Goal: Find specific page/section: Find specific page/section

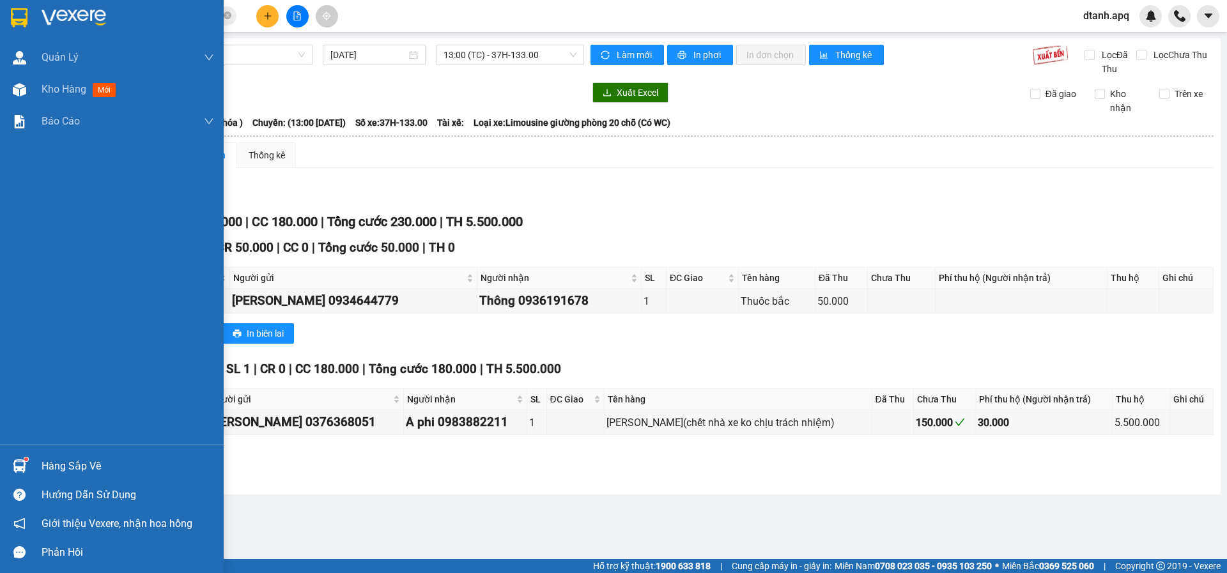
click at [36, 461] on div "Hàng sắp về" at bounding box center [112, 466] width 224 height 29
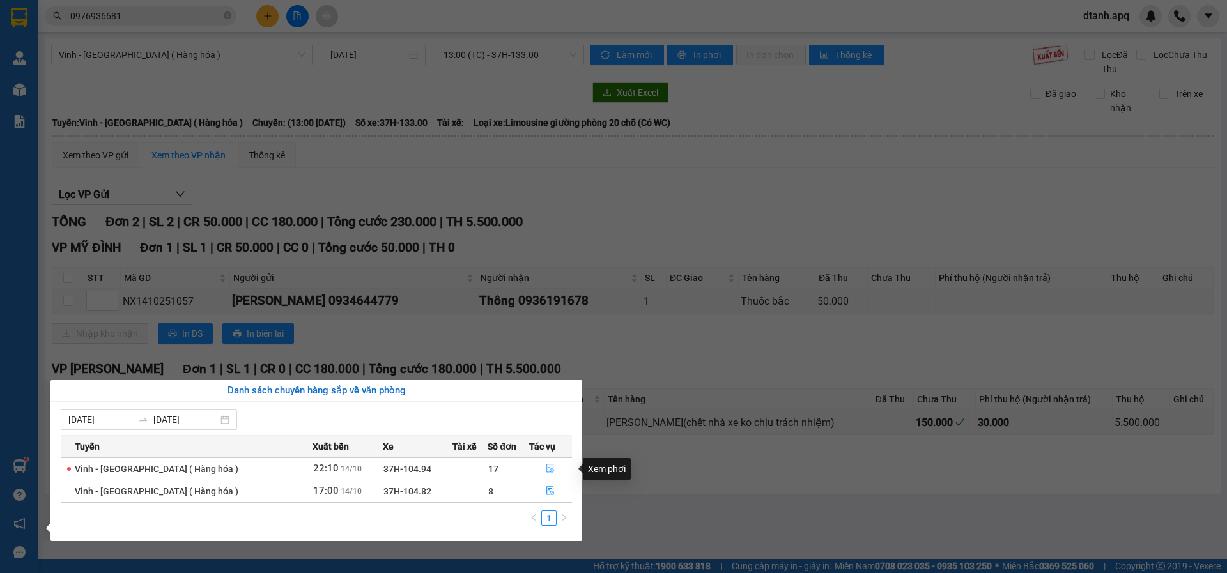
click at [549, 467] on icon "file-done" at bounding box center [551, 469] width 8 height 9
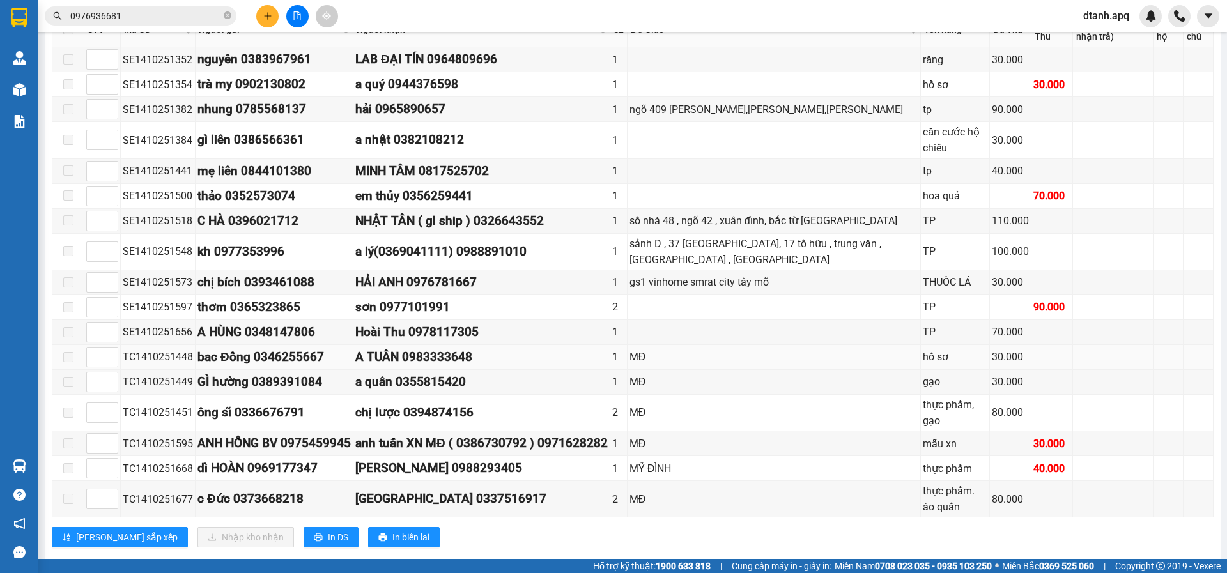
scroll to position [268, 0]
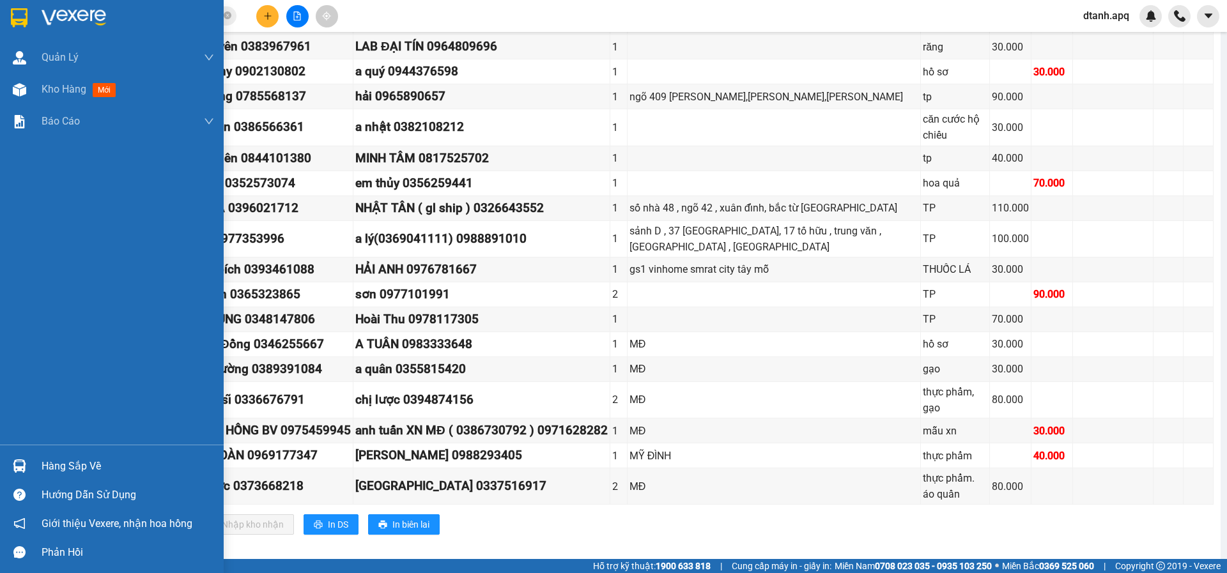
click at [59, 465] on div "Hàng sắp về" at bounding box center [128, 466] width 173 height 19
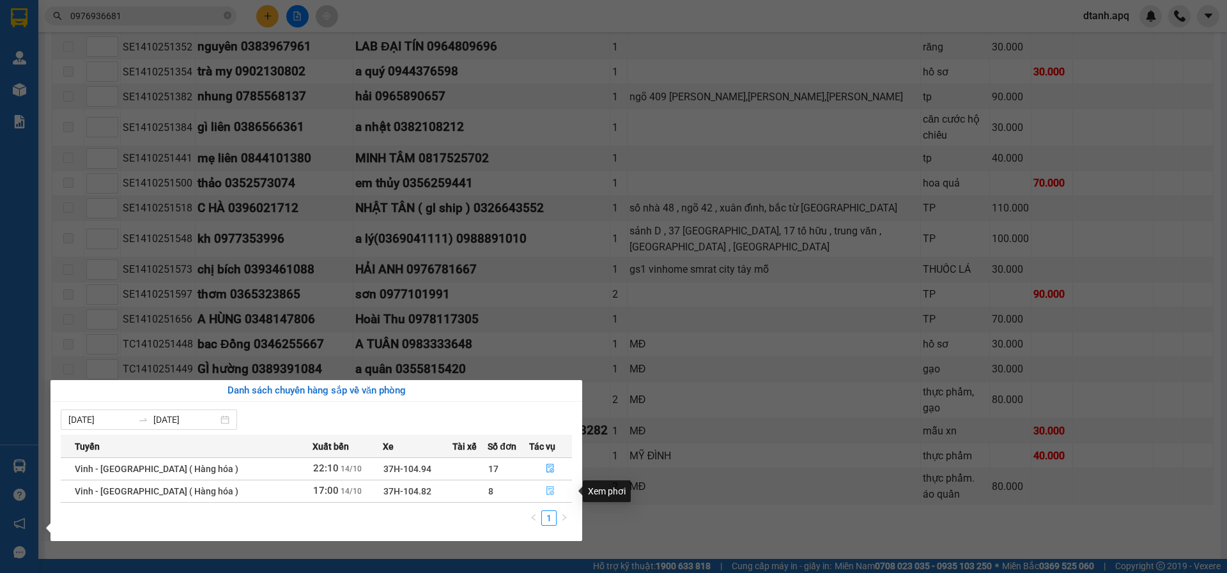
click at [548, 487] on icon "file-done" at bounding box center [551, 491] width 8 height 9
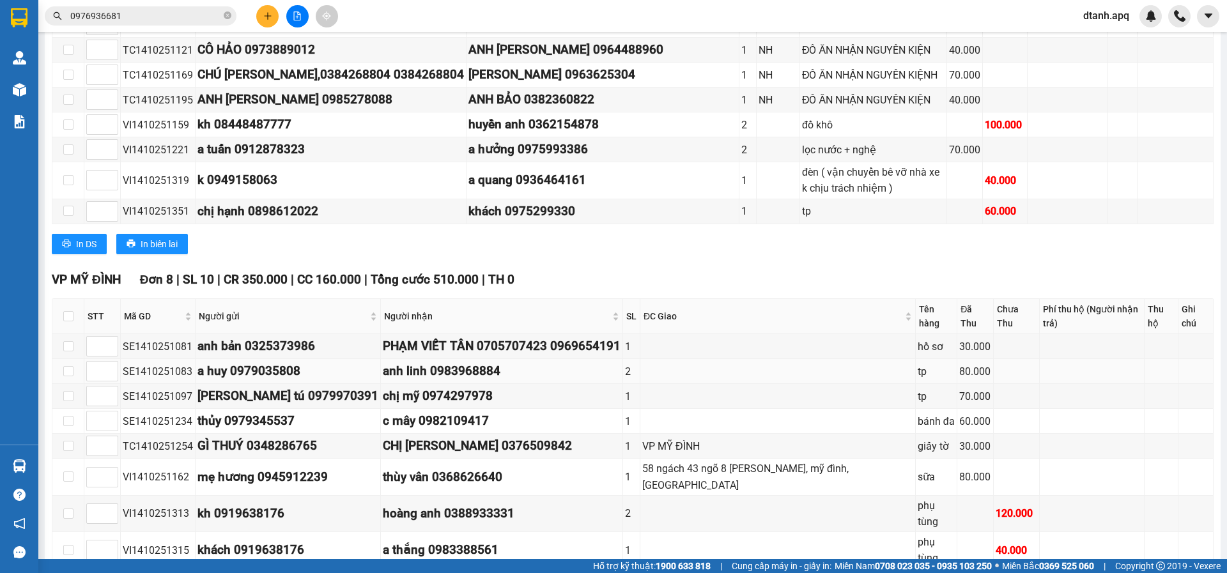
scroll to position [449, 0]
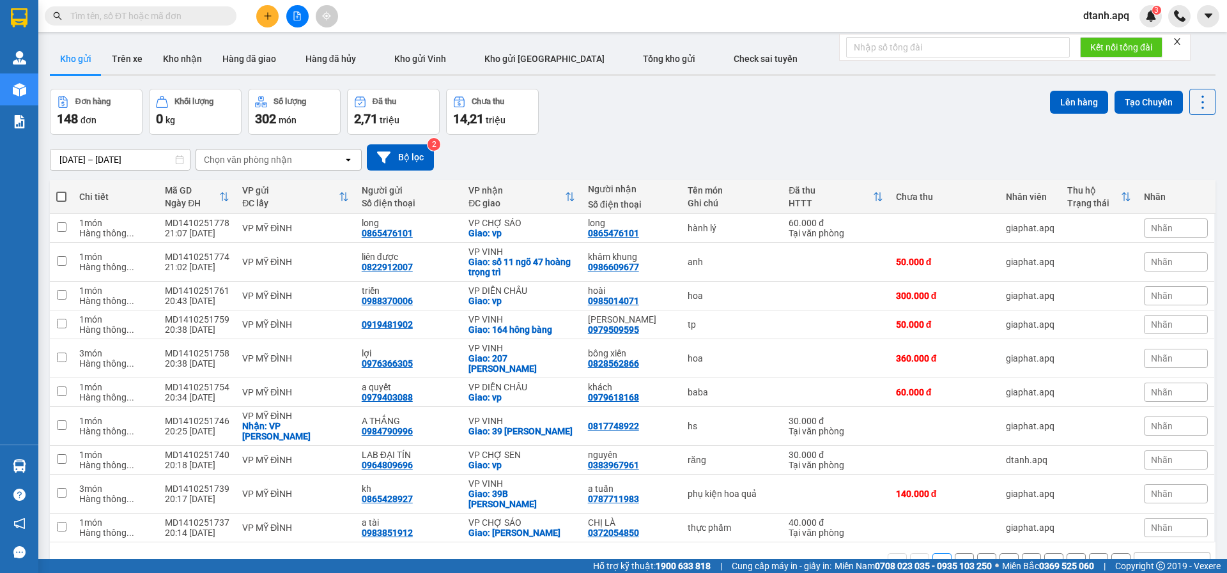
click at [86, 18] on input "text" at bounding box center [145, 16] width 151 height 14
click at [171, 66] on button "Kho nhận" at bounding box center [182, 58] width 59 height 31
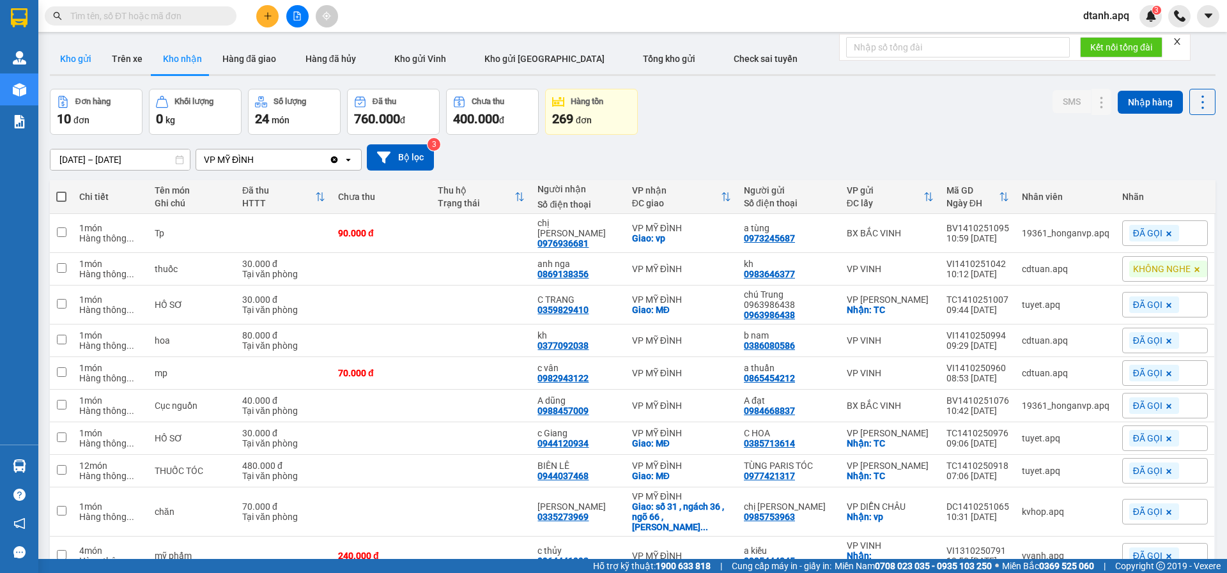
click at [97, 64] on button "Kho gửi" at bounding box center [76, 58] width 52 height 31
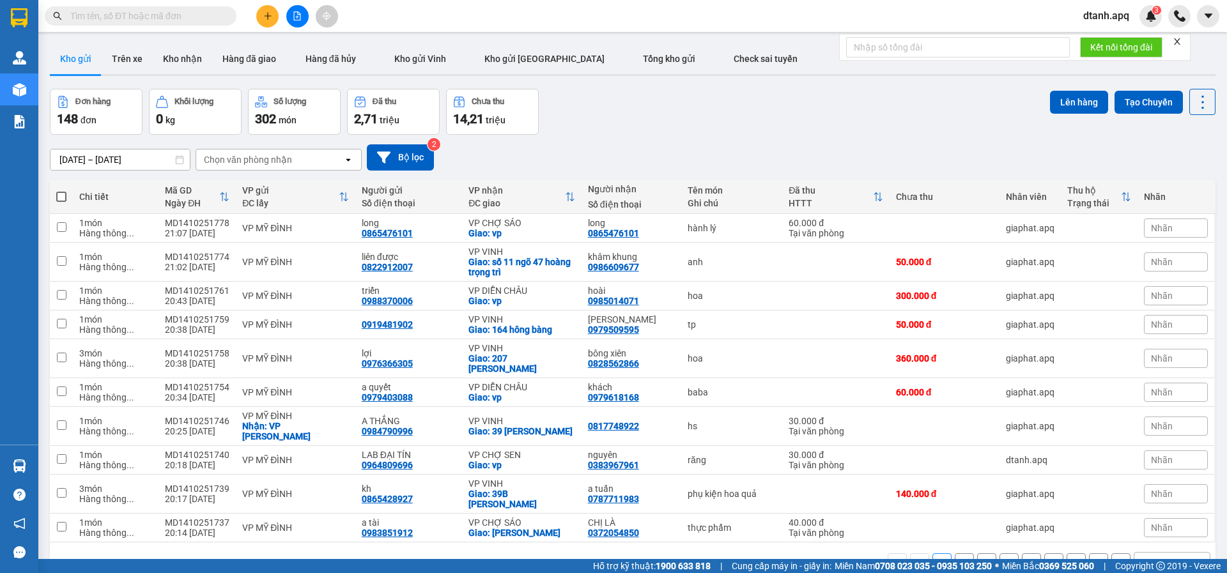
click at [958, 554] on button "2" at bounding box center [964, 563] width 19 height 19
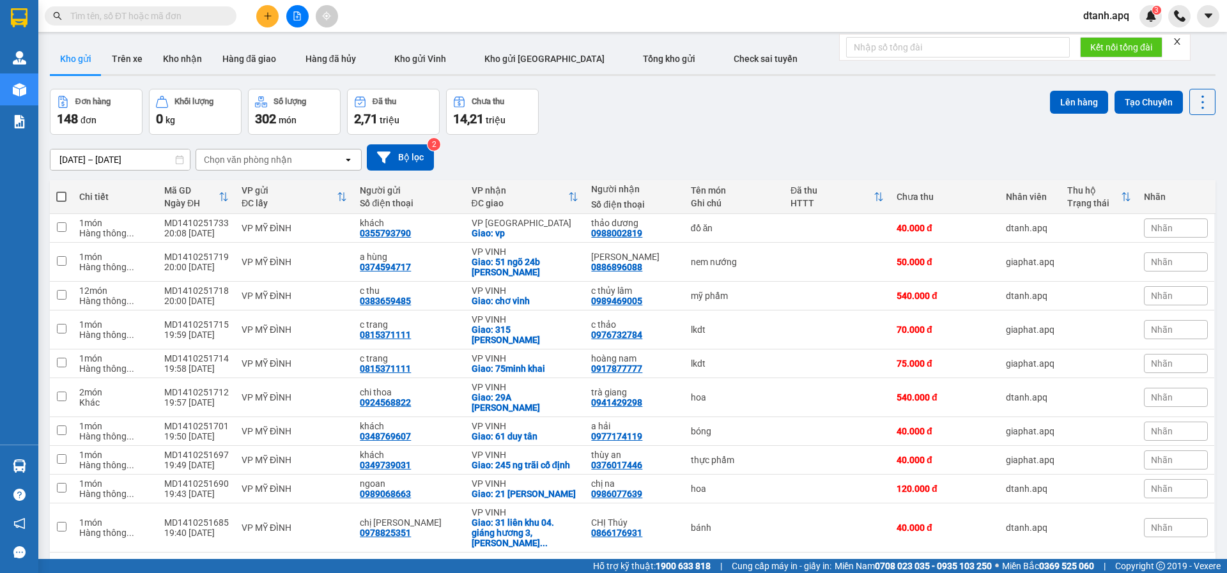
click at [977, 564] on button "3" at bounding box center [986, 573] width 19 height 19
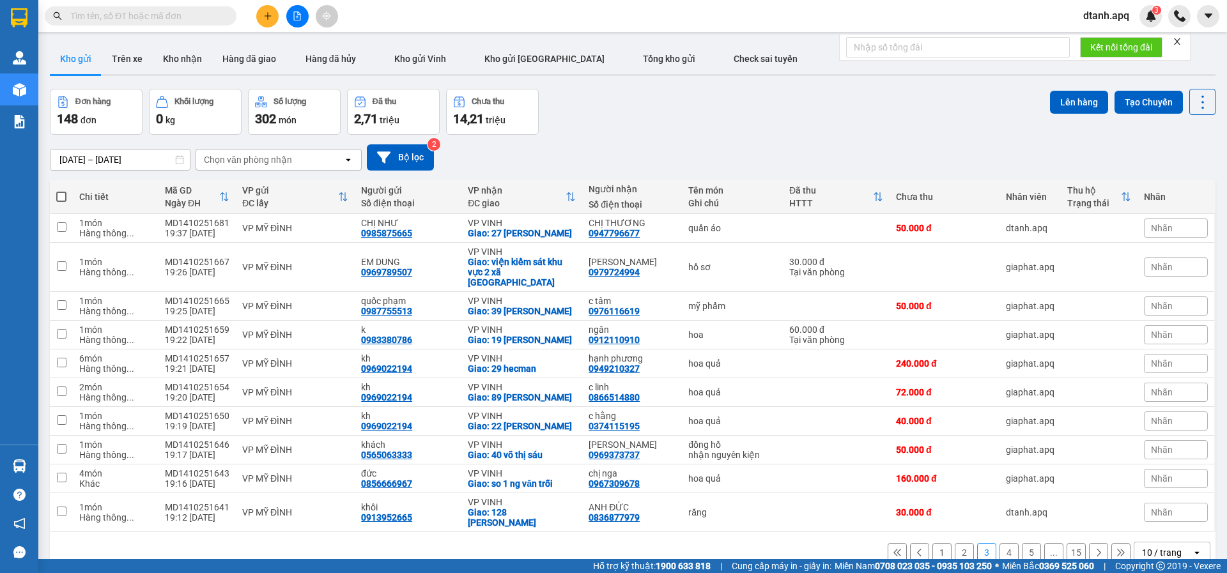
click at [936, 543] on button "1" at bounding box center [942, 552] width 19 height 19
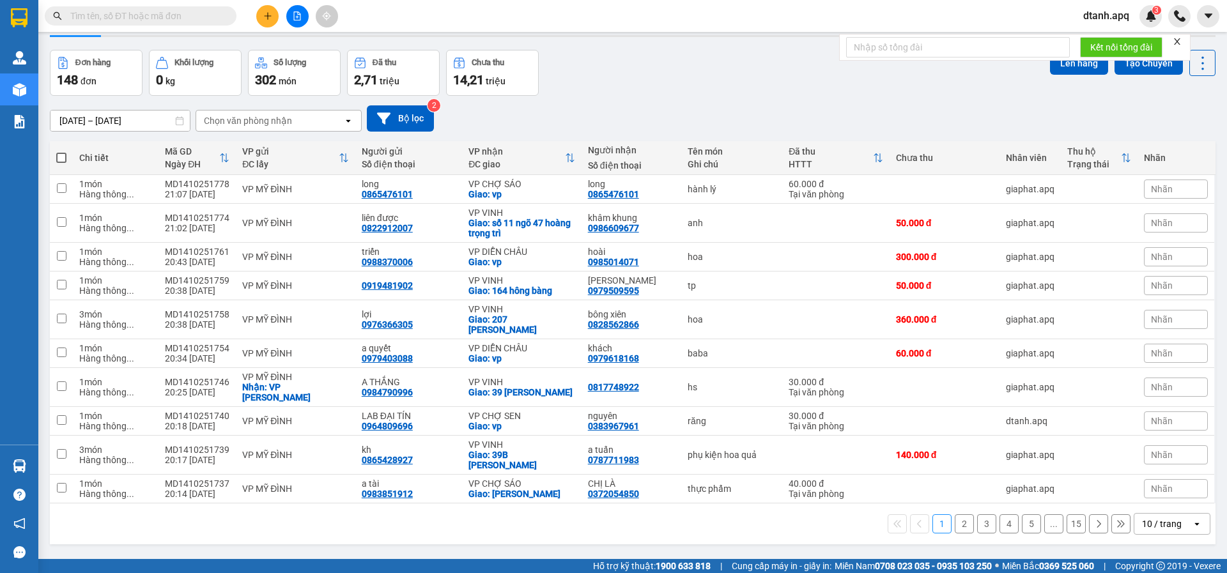
scroll to position [59, 0]
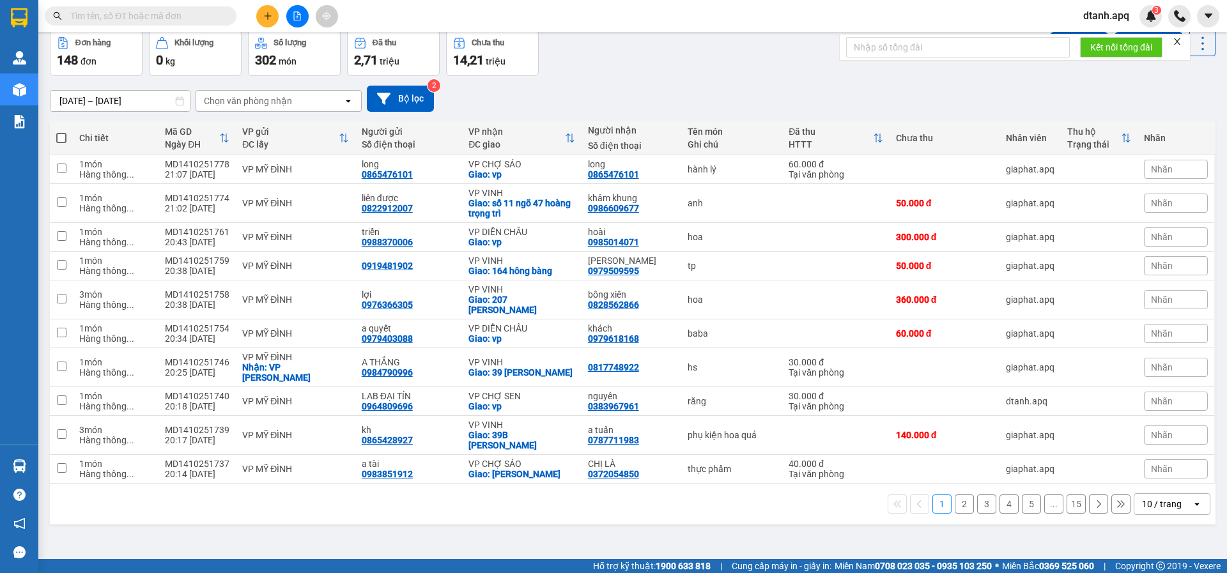
click at [955, 495] on button "2" at bounding box center [964, 504] width 19 height 19
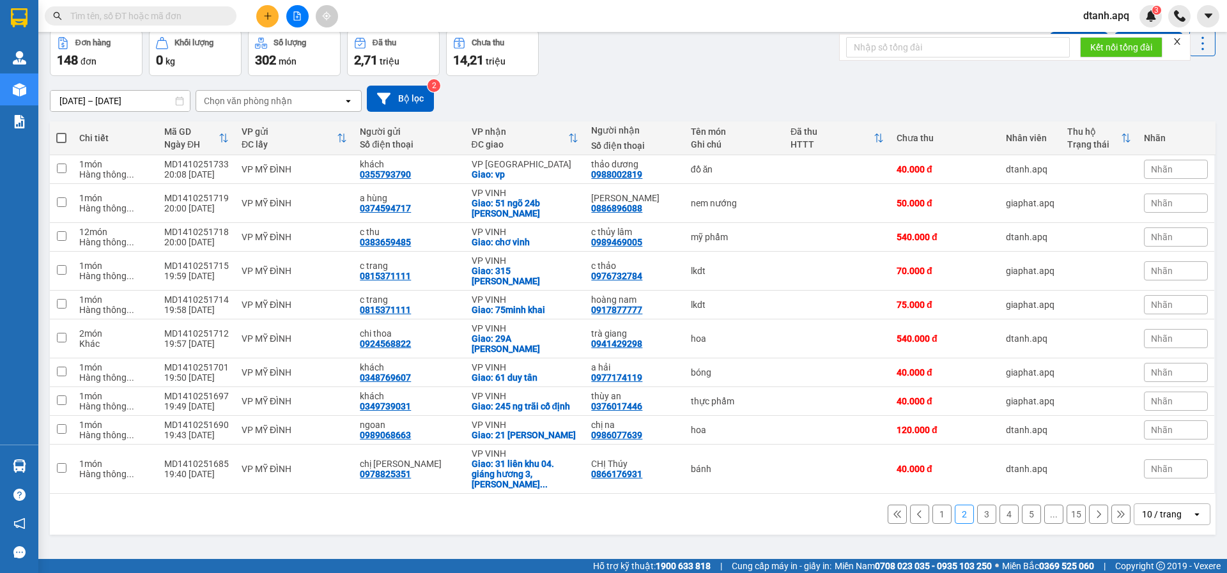
click at [933, 505] on button "1" at bounding box center [942, 514] width 19 height 19
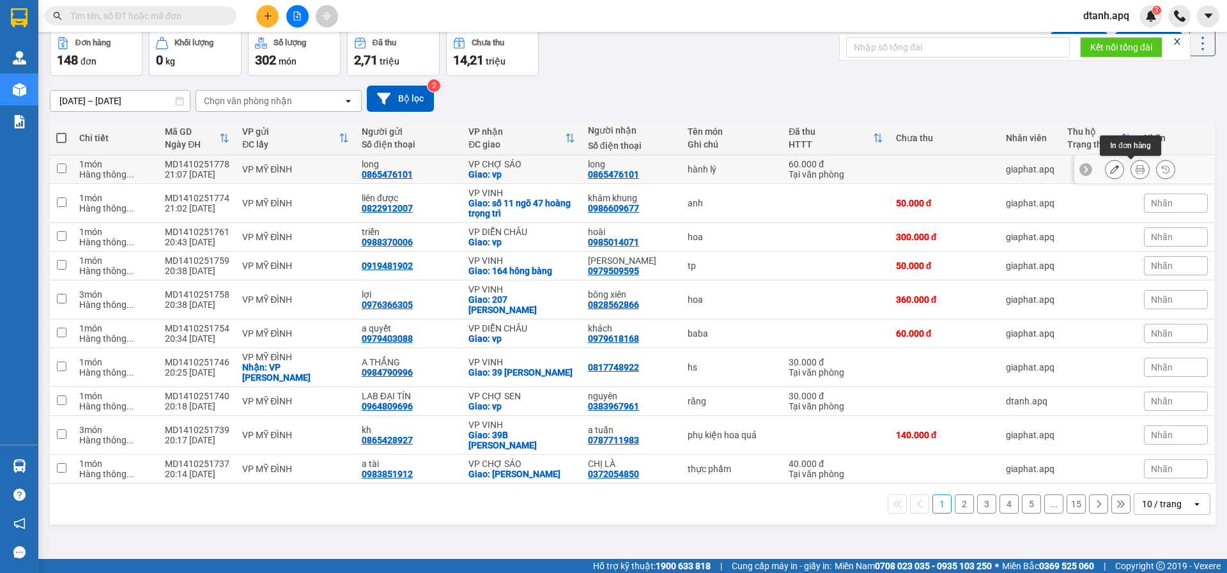
click at [1136, 169] on icon at bounding box center [1140, 169] width 9 height 9
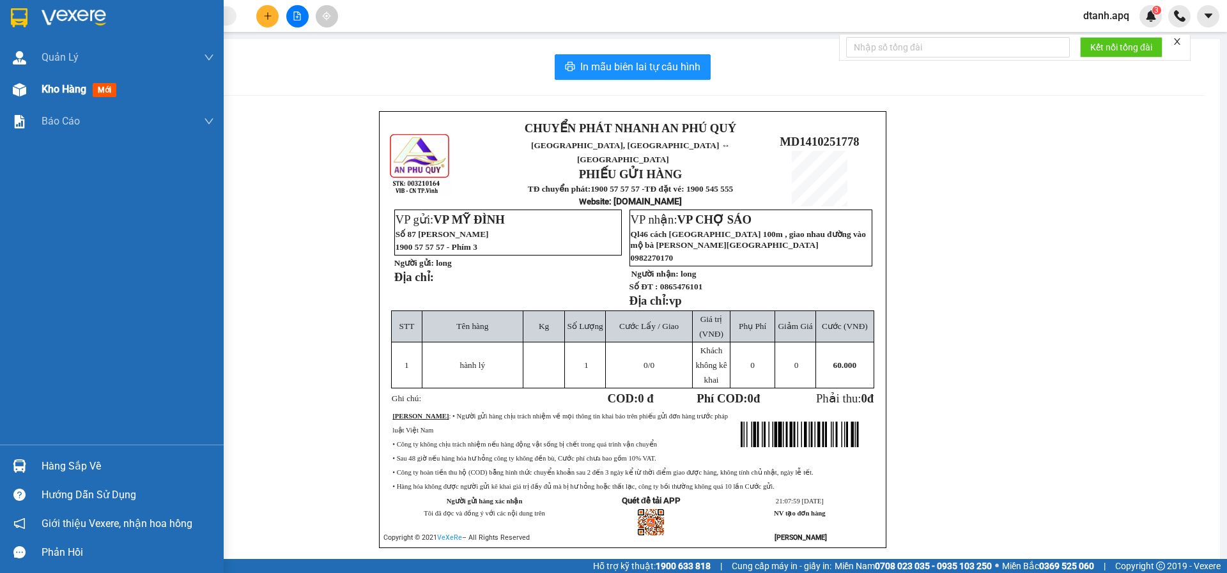
click at [1, 84] on div "Kho hàng mới" at bounding box center [112, 90] width 224 height 32
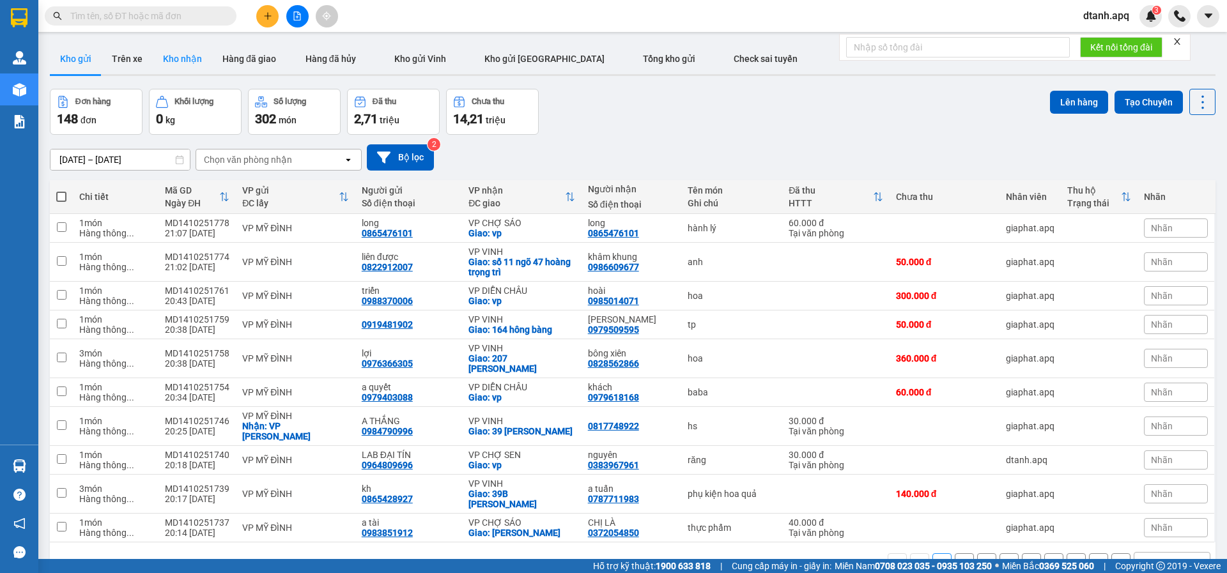
click at [167, 62] on button "Kho nhận" at bounding box center [182, 58] width 59 height 31
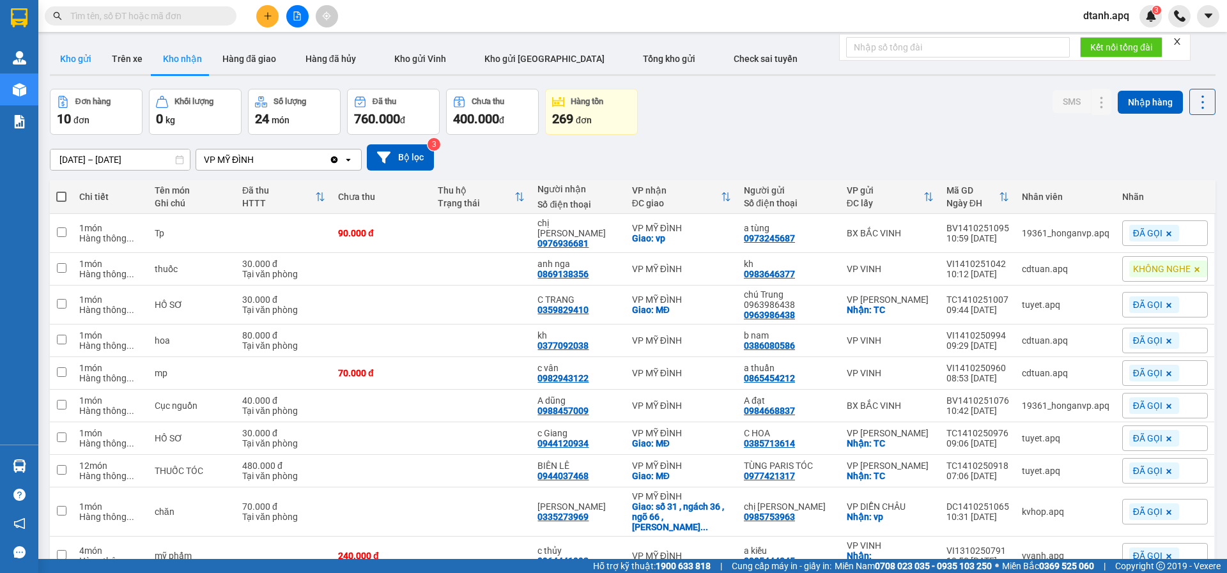
click at [63, 59] on button "Kho gửi" at bounding box center [76, 58] width 52 height 31
